Goal: Check status: Check status

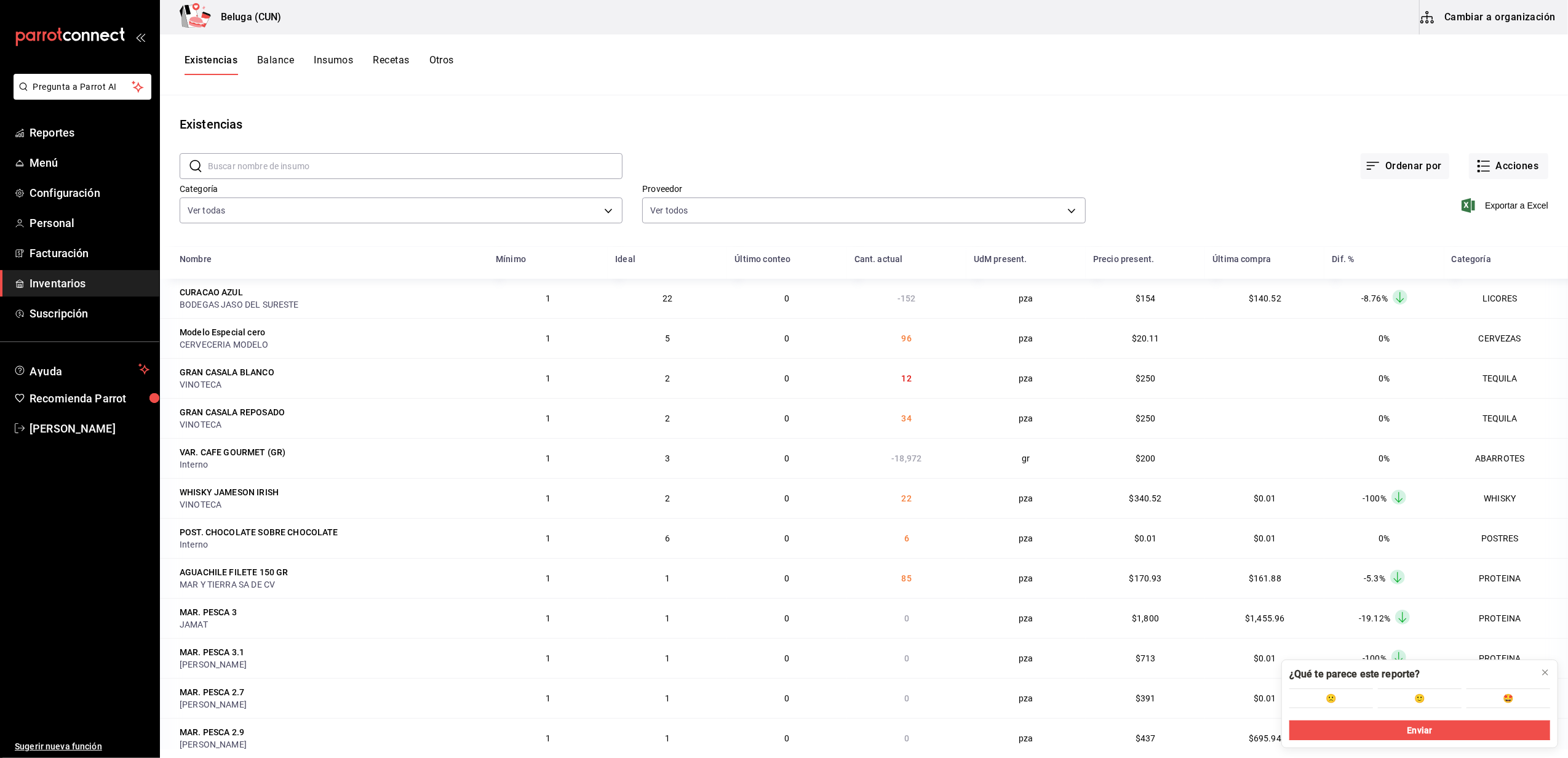
click at [432, 62] on button "Otros" at bounding box center [442, 65] width 25 height 21
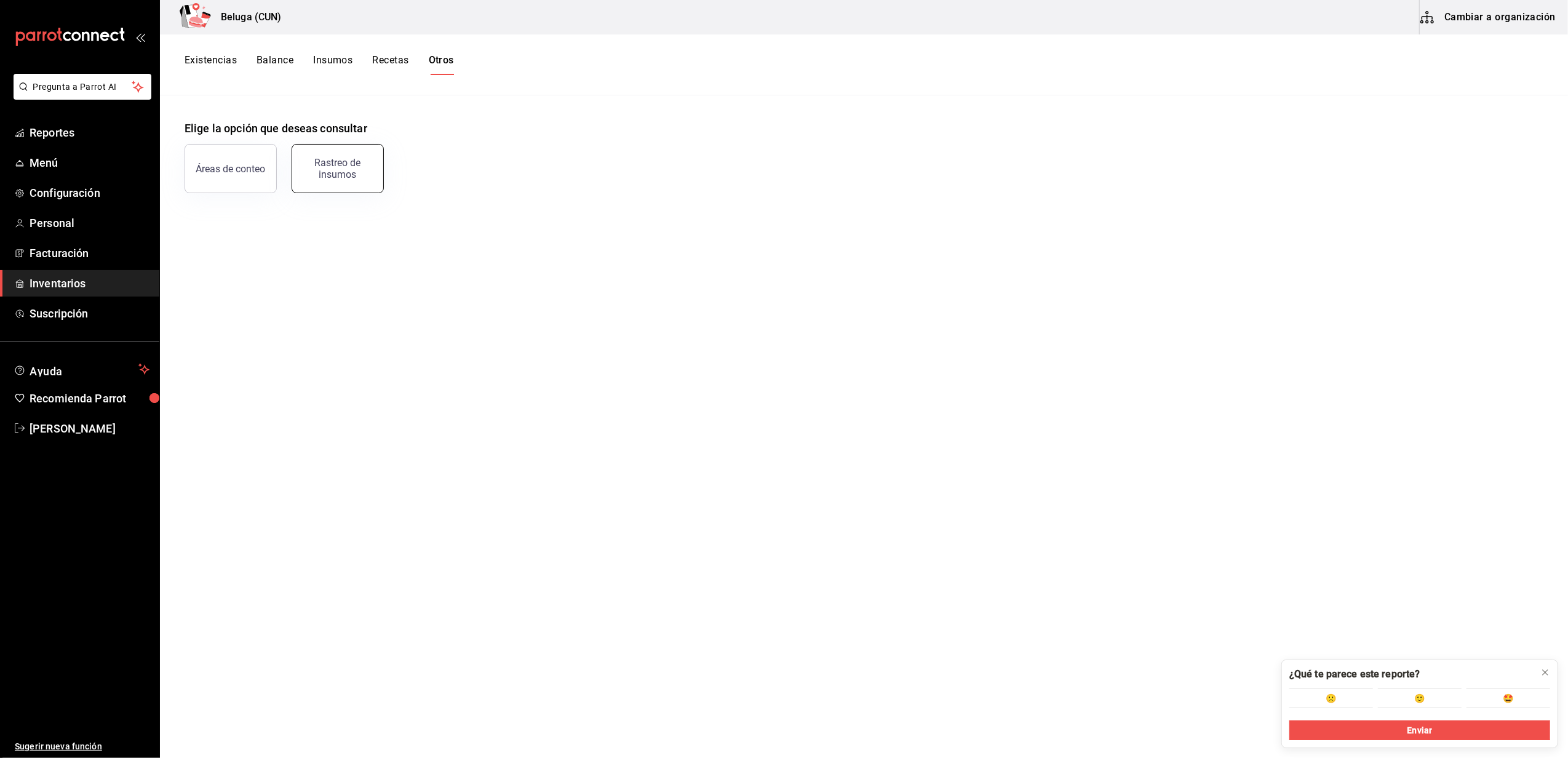
click at [328, 176] on div "Rastreo de insumos" at bounding box center [337, 168] width 77 height 23
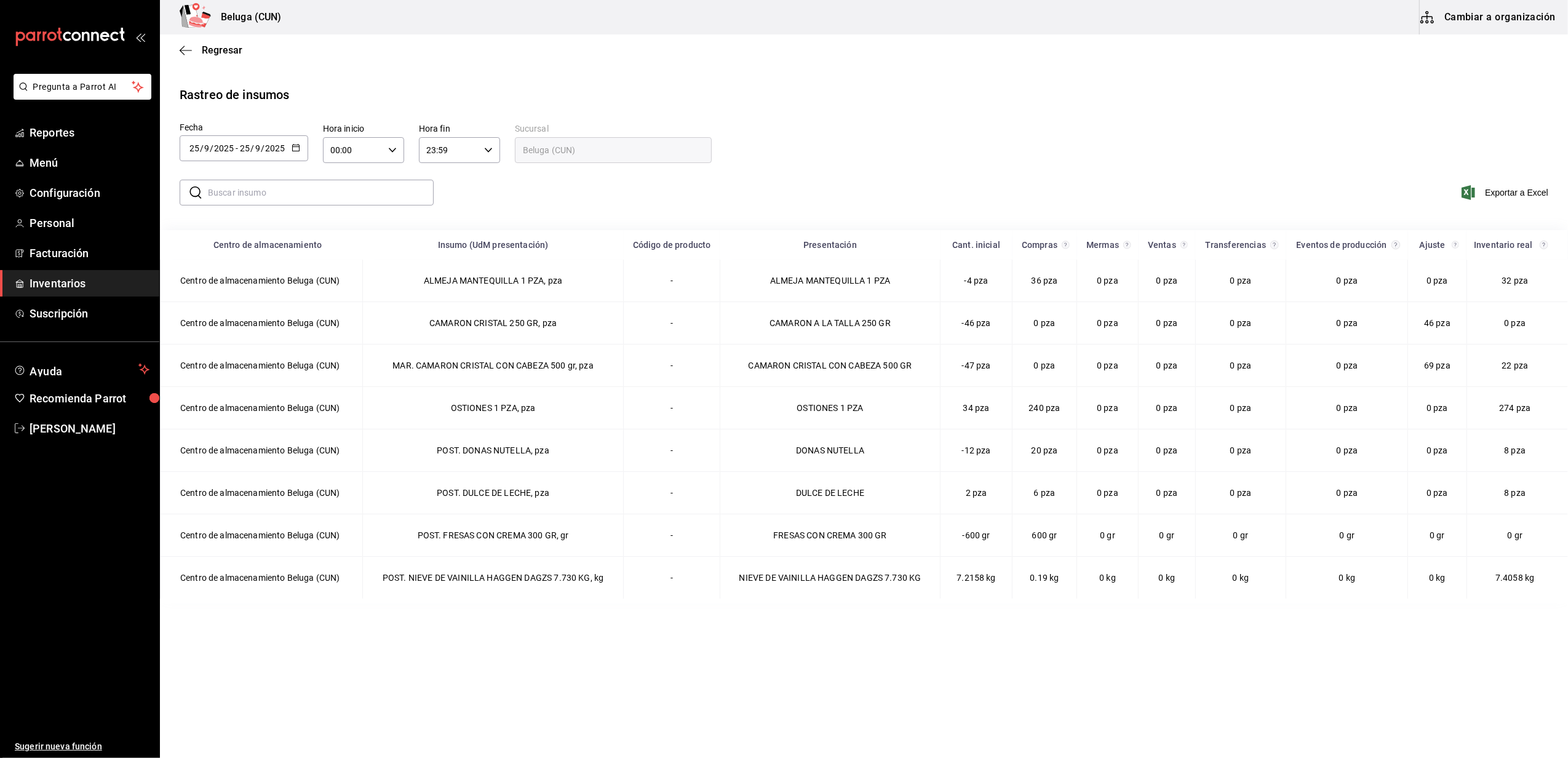
click at [297, 148] on icon "button" at bounding box center [296, 147] width 8 height 8
click at [216, 376] on li "Rango de fechas" at bounding box center [237, 381] width 116 height 28
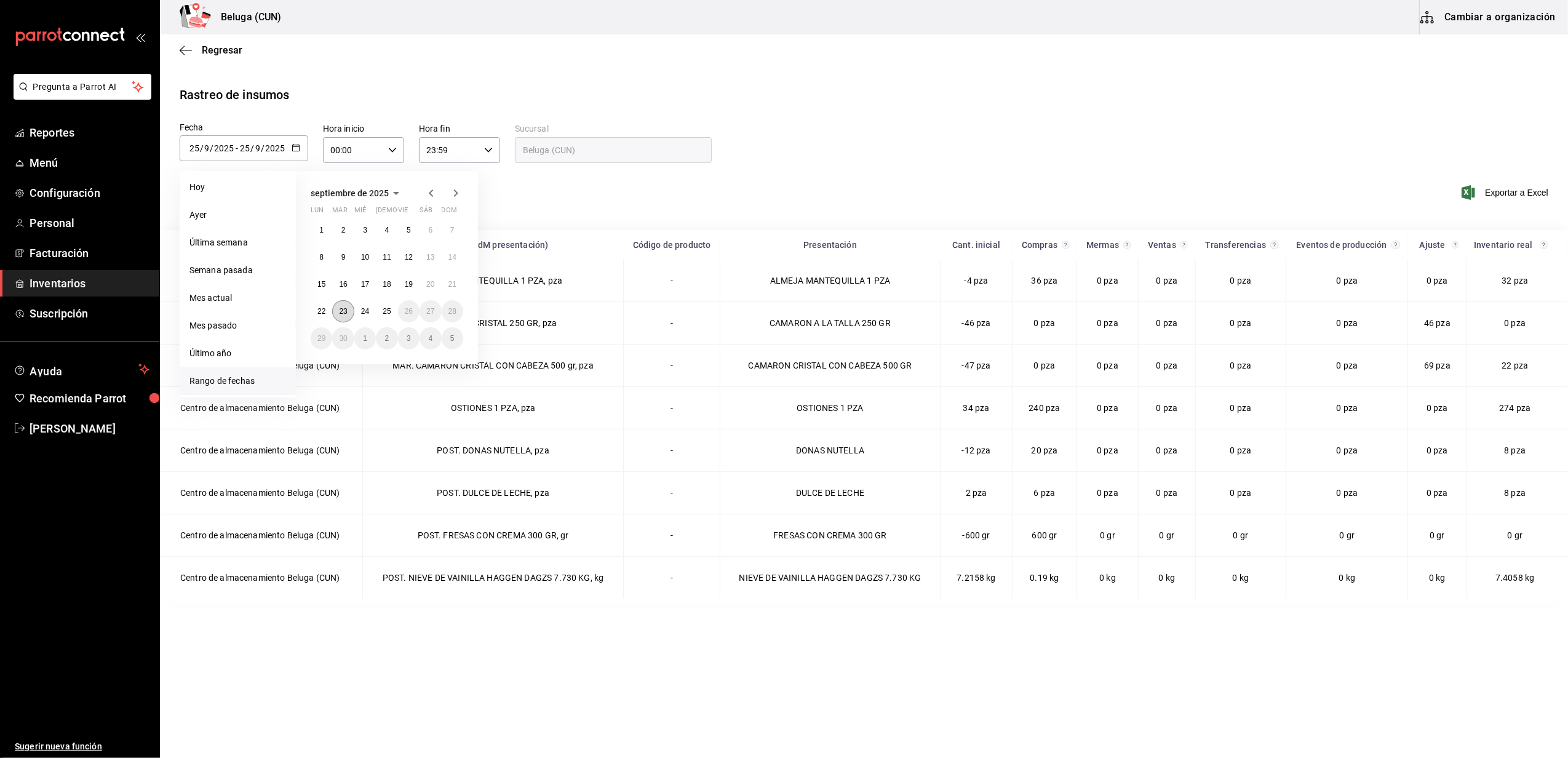
click at [345, 313] on abbr "23" at bounding box center [343, 311] width 8 height 8
click at [361, 306] on button "24" at bounding box center [364, 312] width 21 height 22
type input "[DATE]"
type input "23"
type input "[DATE]"
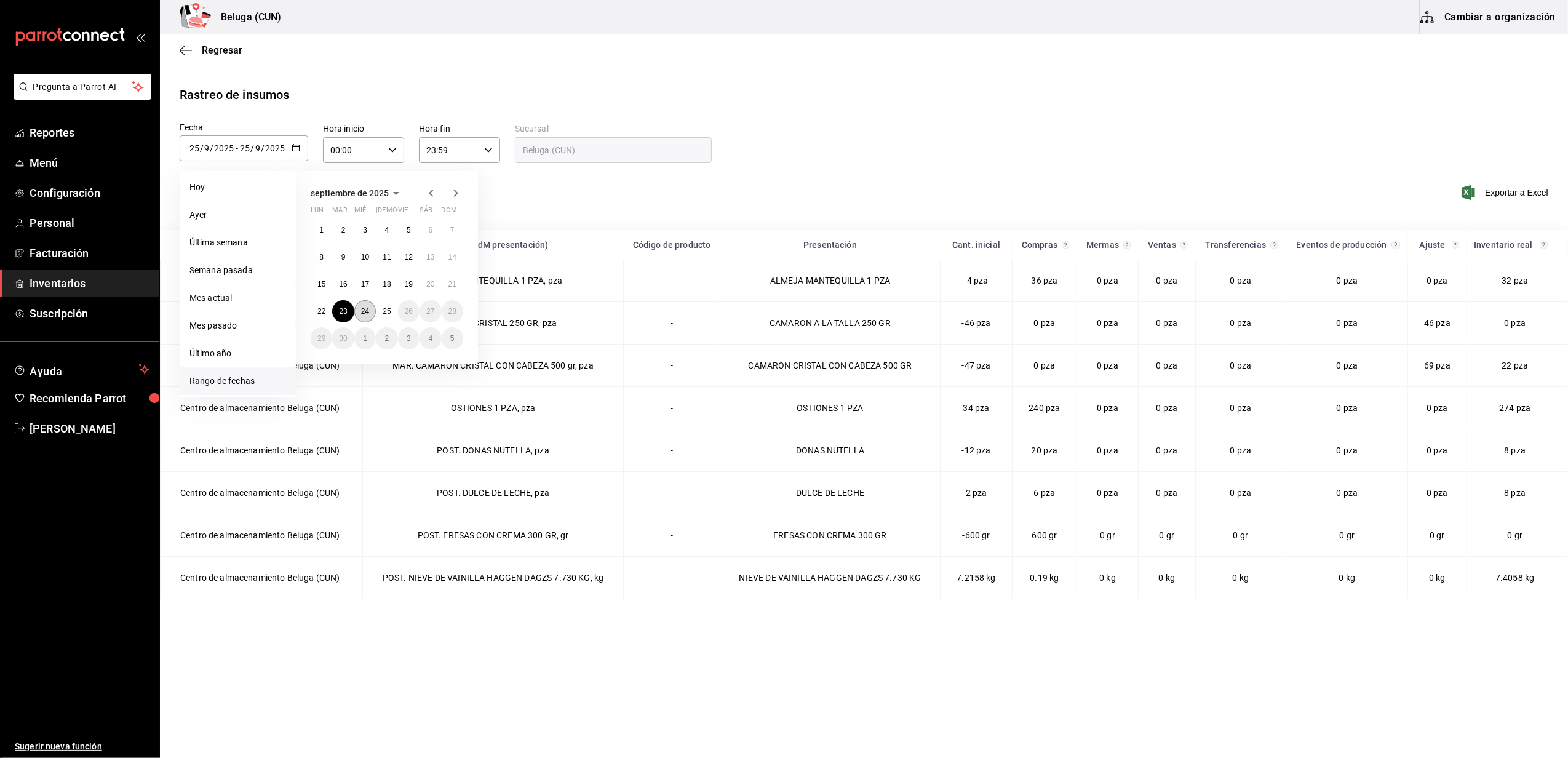
type input "24"
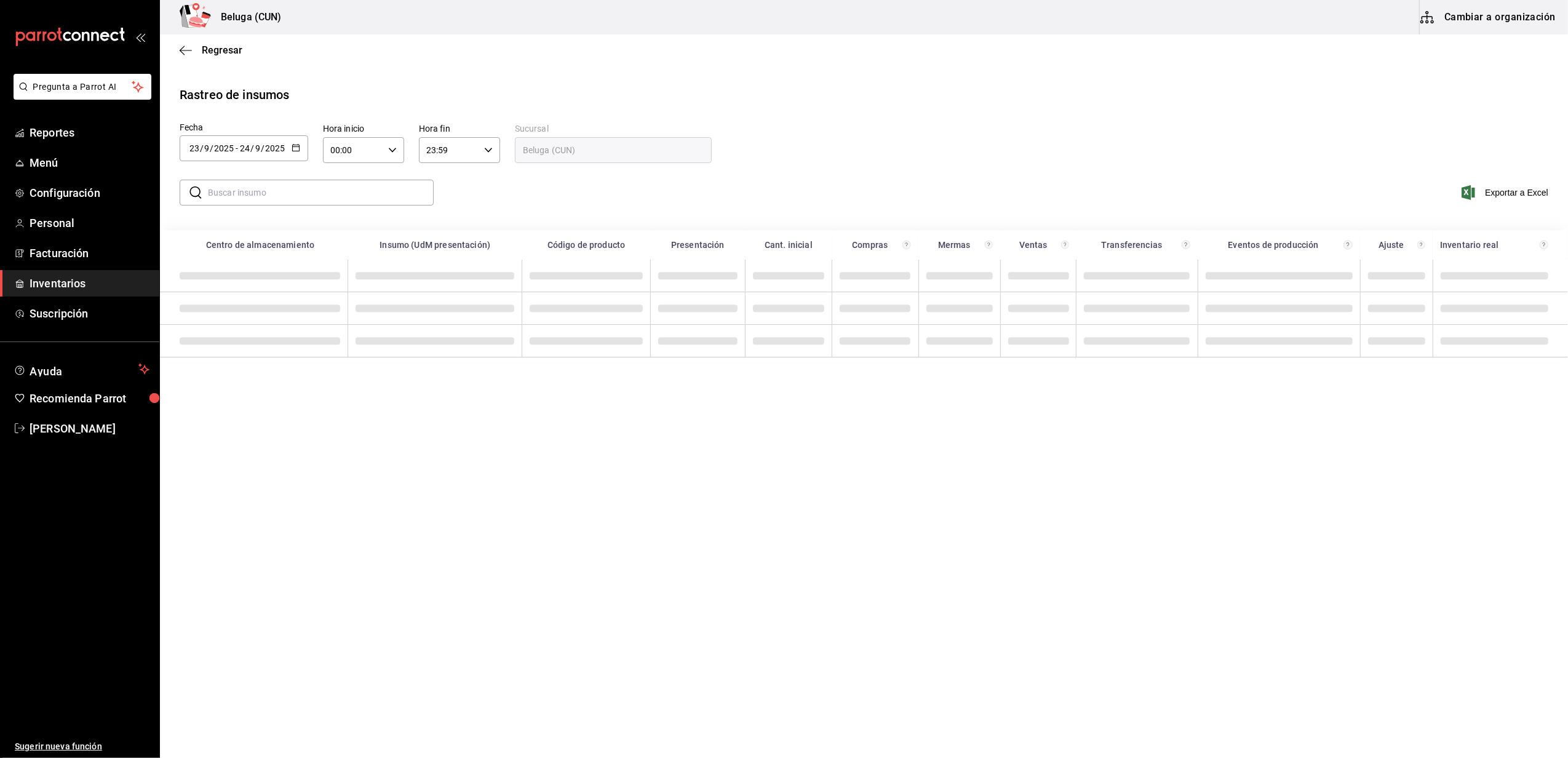
click at [292, 151] on button "button" at bounding box center [296, 148] width 8 height 10
click at [361, 309] on abbr "24" at bounding box center [365, 311] width 8 height 8
click at [384, 312] on abbr "25" at bounding box center [386, 311] width 8 height 8
type input "[DATE]"
type input "24"
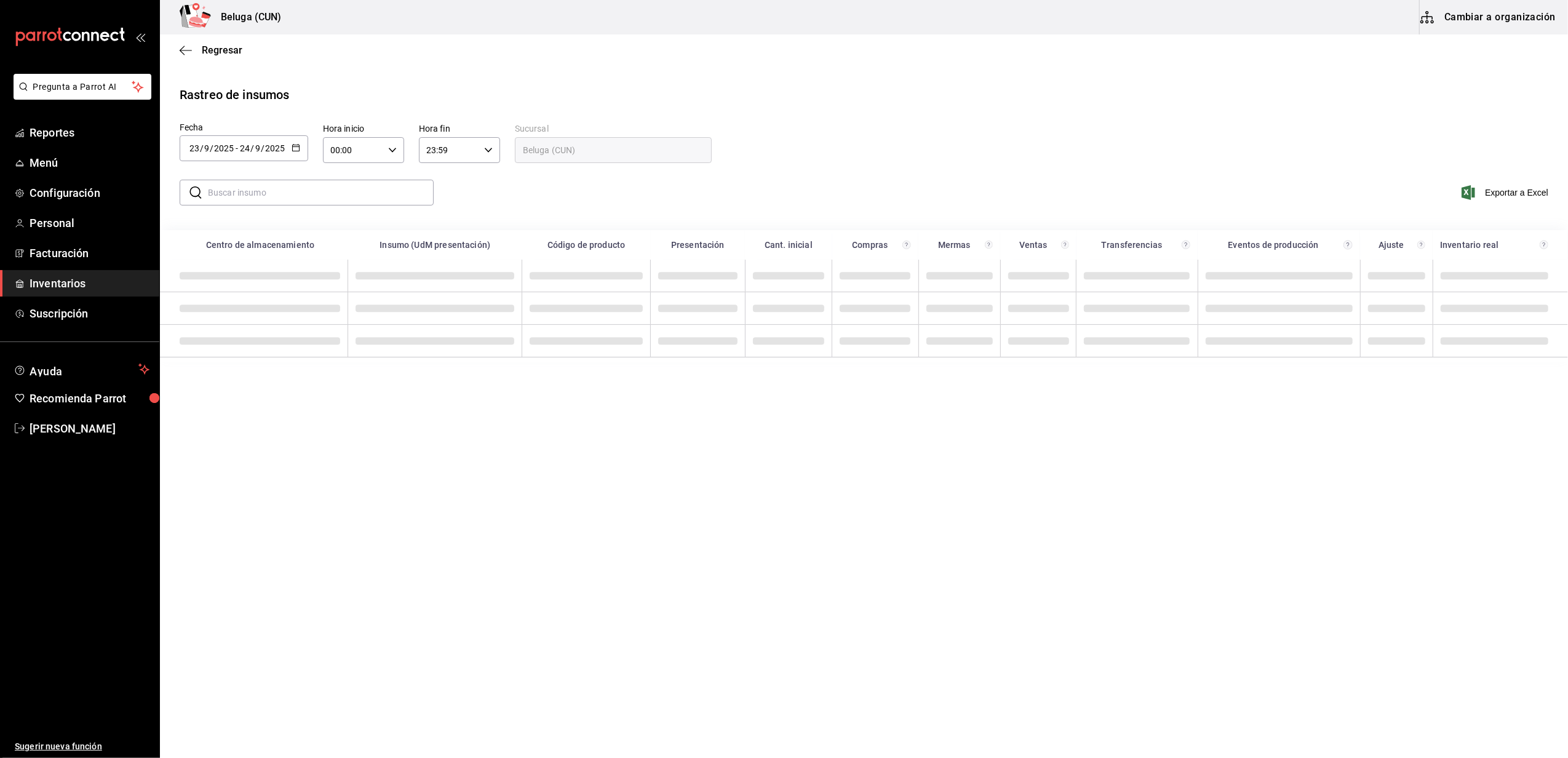
type input "[DATE]"
type input "25"
click at [389, 153] on icon "button" at bounding box center [392, 150] width 8 height 8
click at [339, 225] on button "10" at bounding box center [342, 230] width 36 height 25
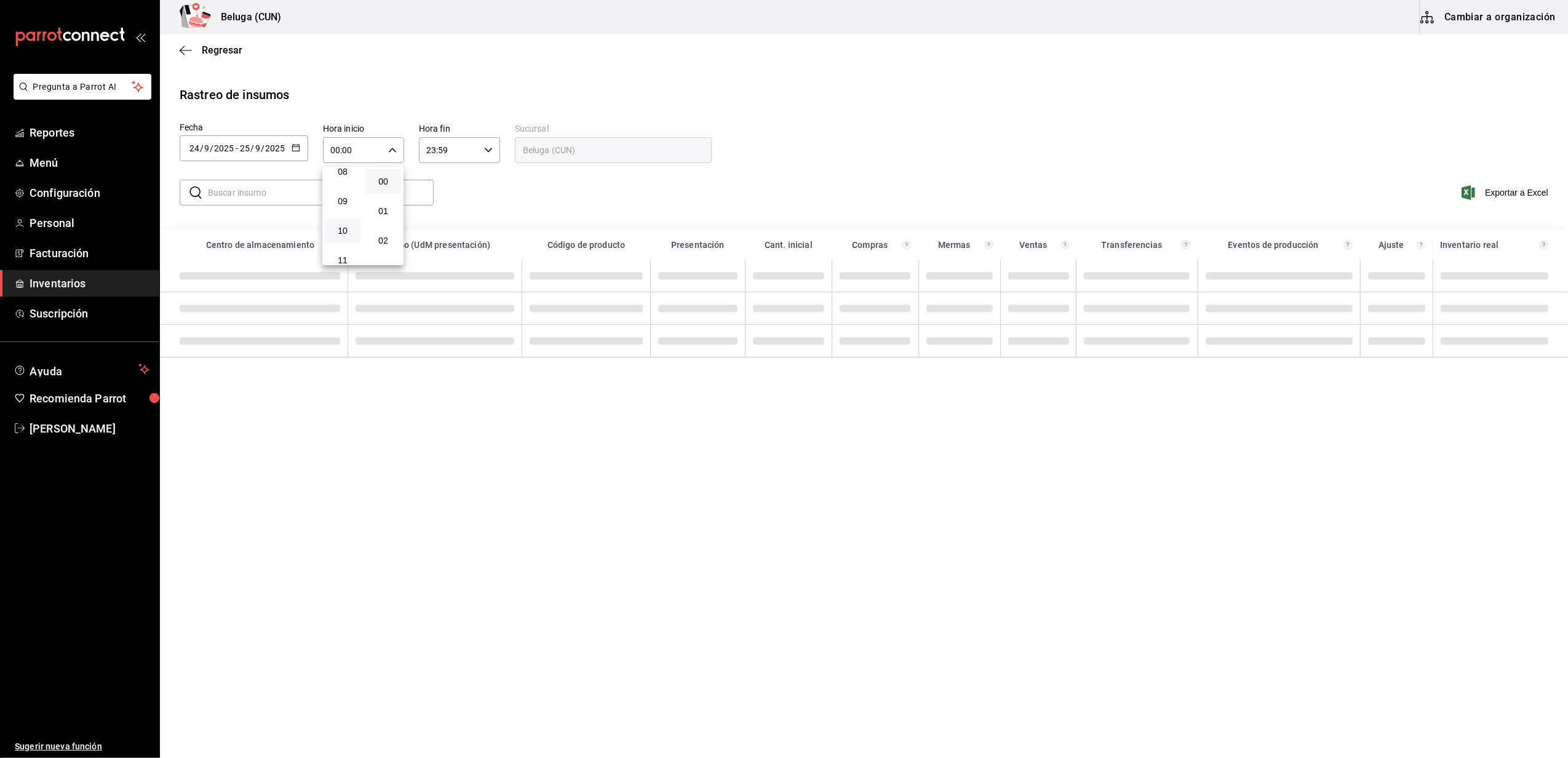
type input "10:00"
click at [486, 149] on div at bounding box center [784, 379] width 1568 height 758
click at [486, 149] on \(Stroke\) "button" at bounding box center [489, 150] width 7 height 5
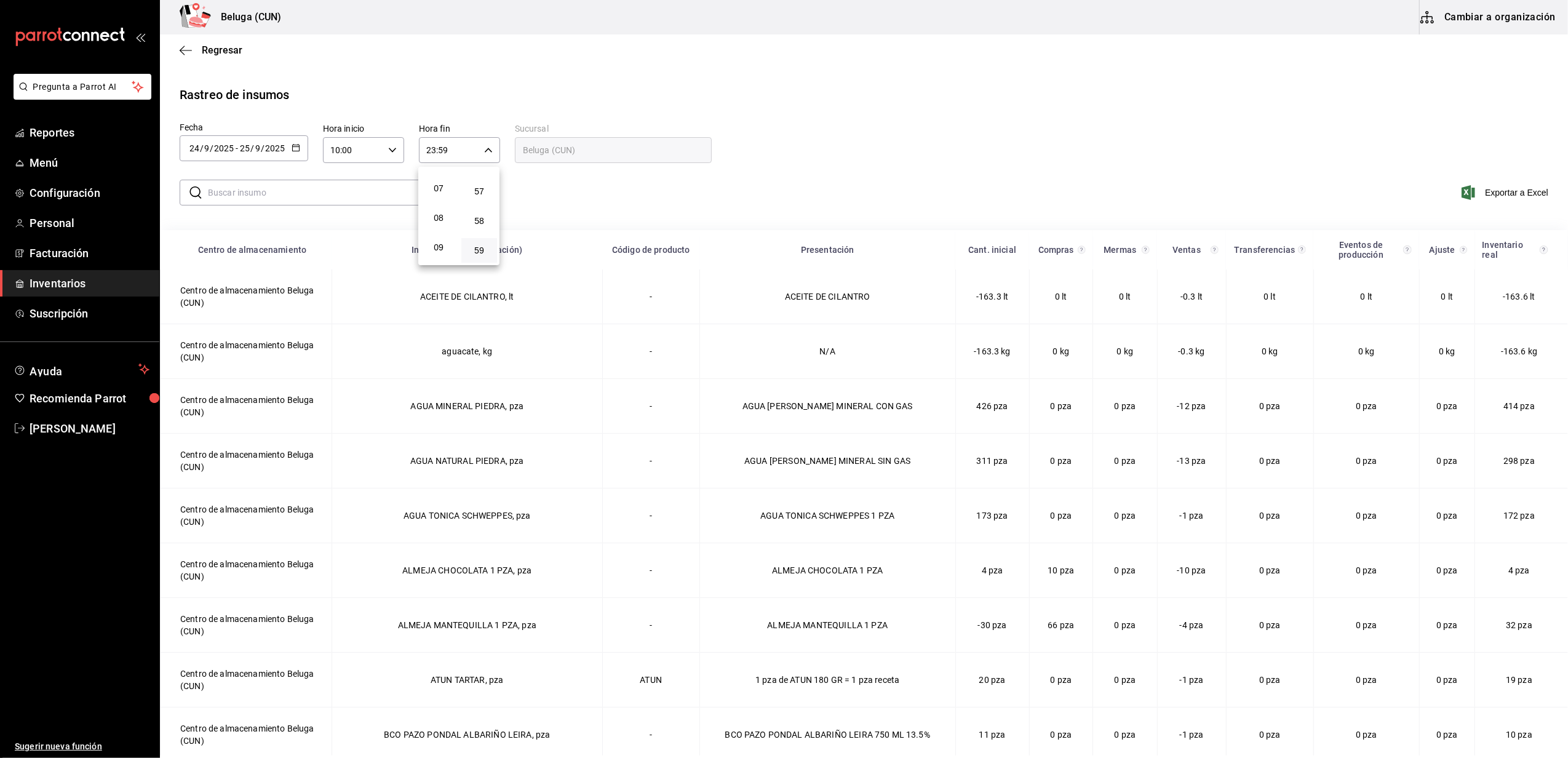
scroll to position [36, 0]
click at [442, 226] on button "03" at bounding box center [438, 234] width 36 height 25
type input "03:59"
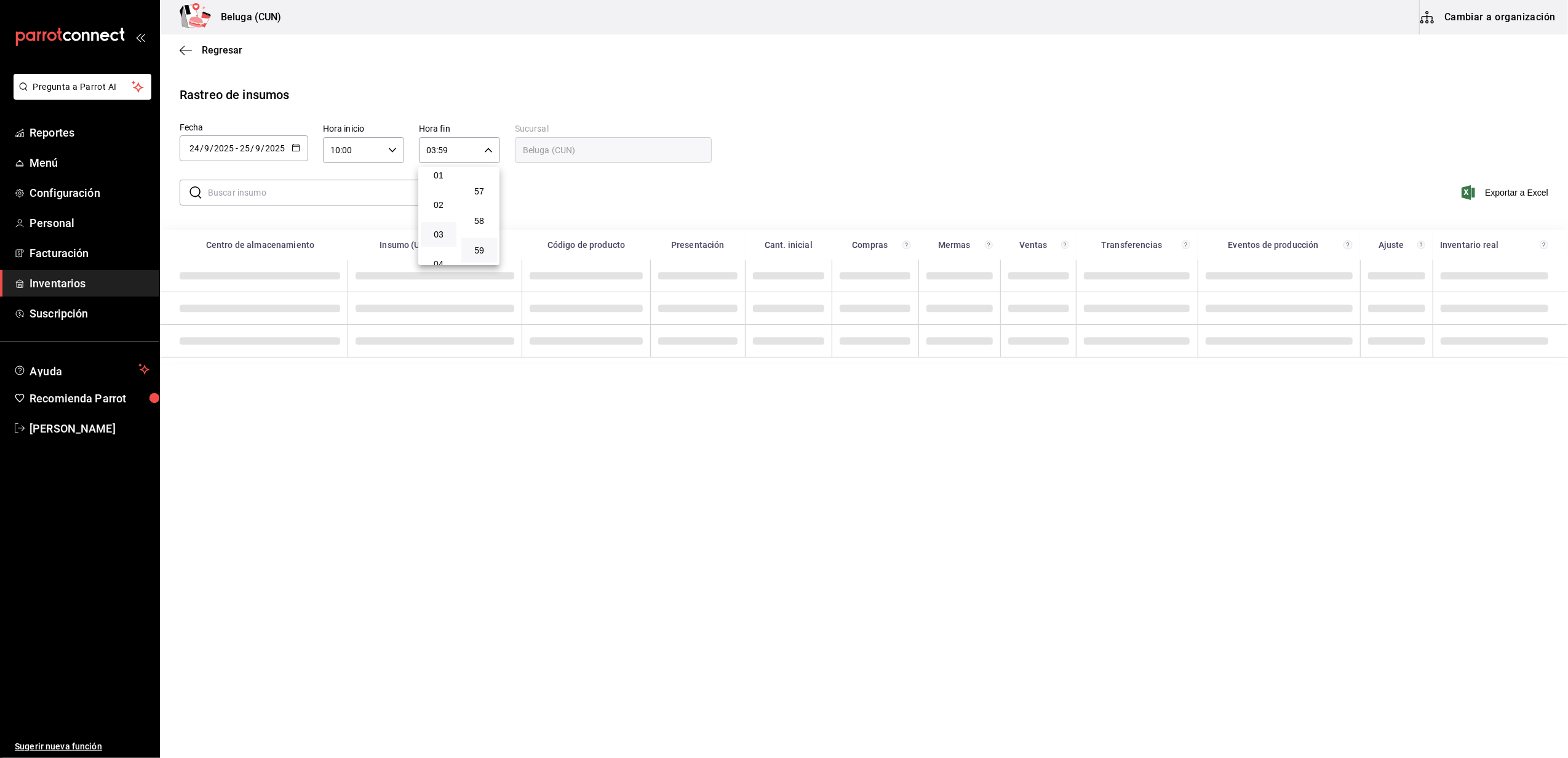
click at [538, 92] on div at bounding box center [784, 379] width 1568 height 758
